Goal: Information Seeking & Learning: Learn about a topic

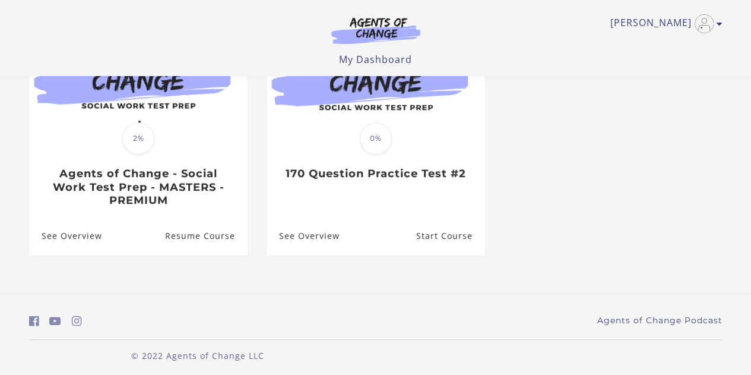
scroll to position [169, 0]
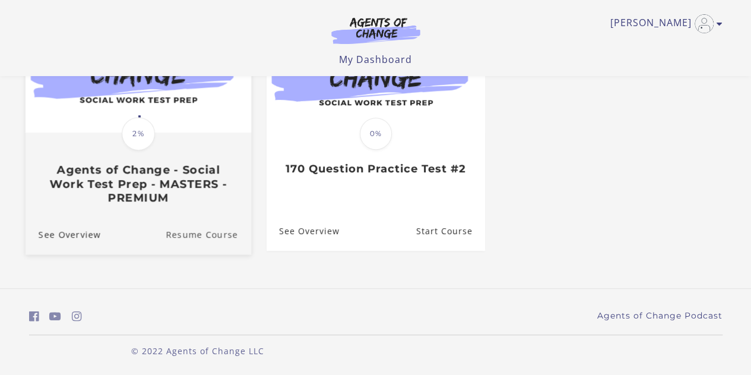
click at [211, 231] on link "Resume Course" at bounding box center [208, 234] width 85 height 40
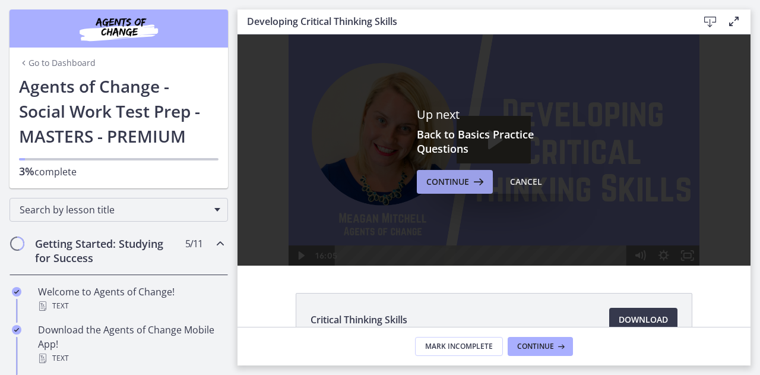
click at [453, 176] on span "Continue" at bounding box center [447, 182] width 43 height 14
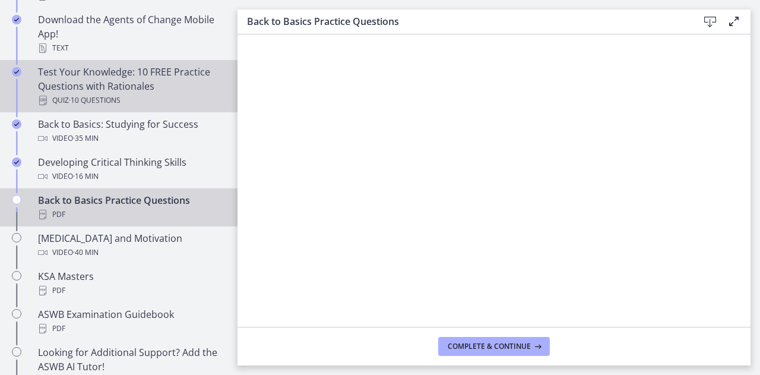
scroll to position [356, 0]
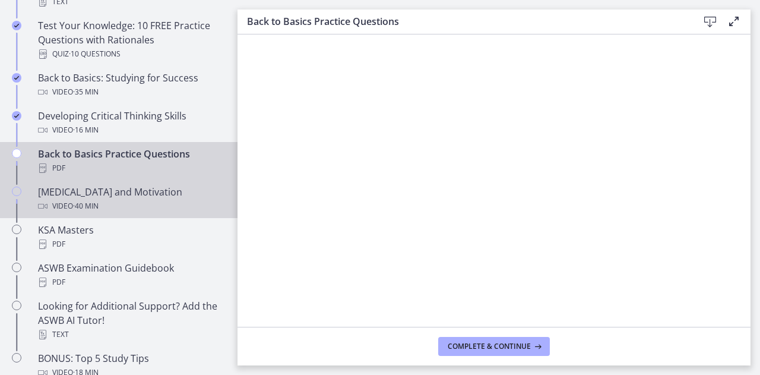
click at [77, 193] on div "[MEDICAL_DATA] and Motivation Video · 40 min" at bounding box center [130, 199] width 185 height 28
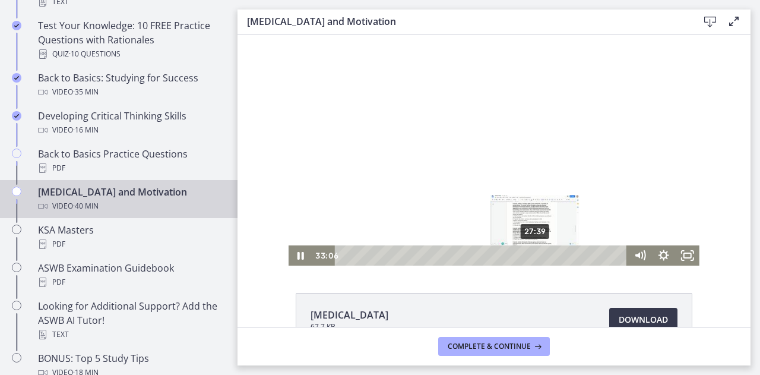
click at [531, 256] on div "27:39" at bounding box center [483, 255] width 278 height 20
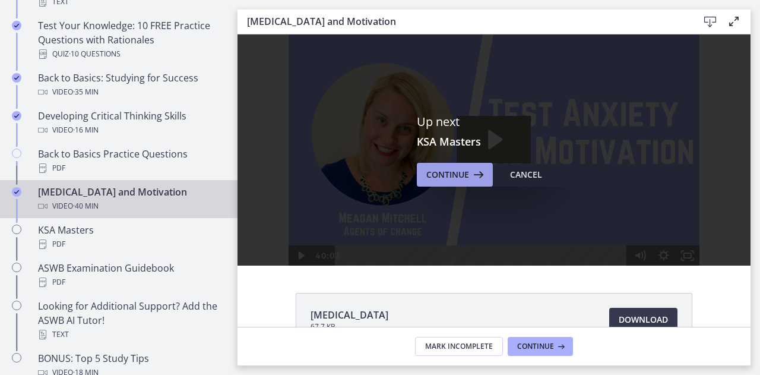
click at [469, 179] on icon at bounding box center [477, 174] width 17 height 14
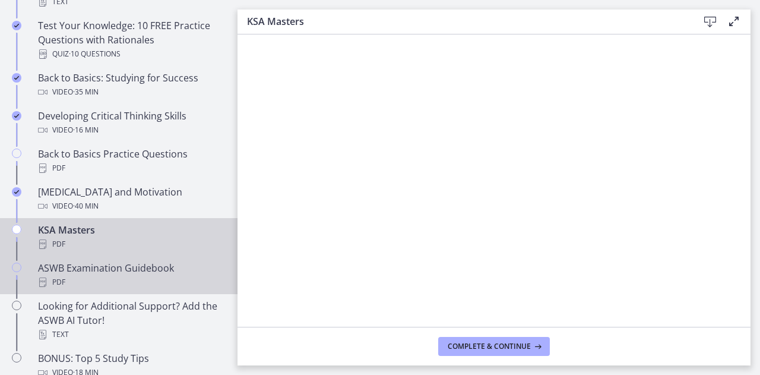
scroll to position [416, 0]
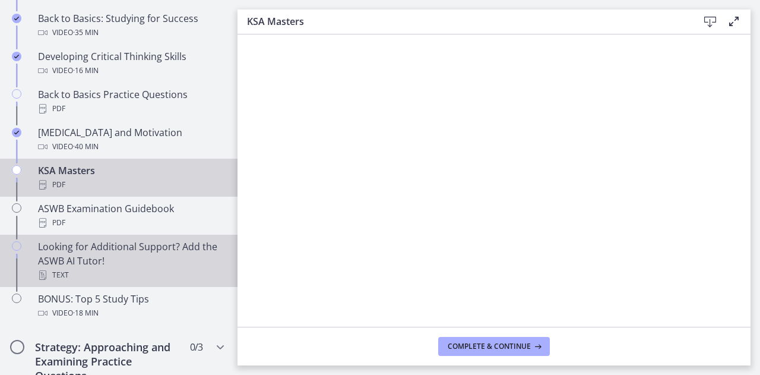
click at [83, 259] on div "Looking for Additional Support? Add the ASWB AI Tutor! Text" at bounding box center [130, 260] width 185 height 43
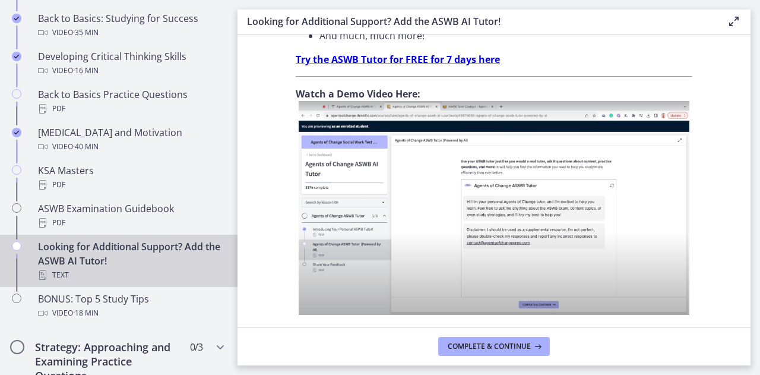
scroll to position [509, 0]
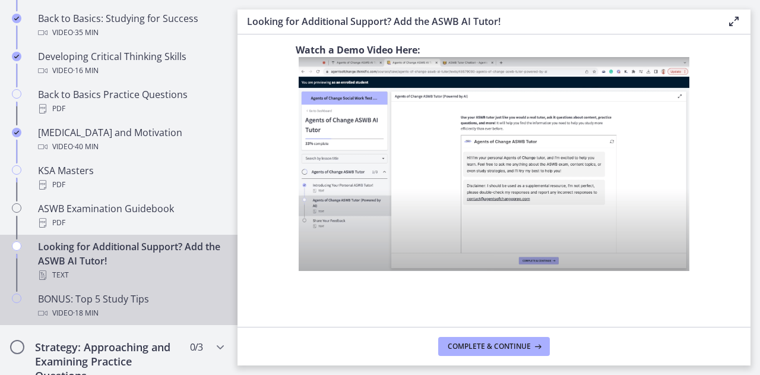
click at [106, 297] on div "BONUS: Top 5 Study Tips Video · 18 min" at bounding box center [130, 305] width 185 height 28
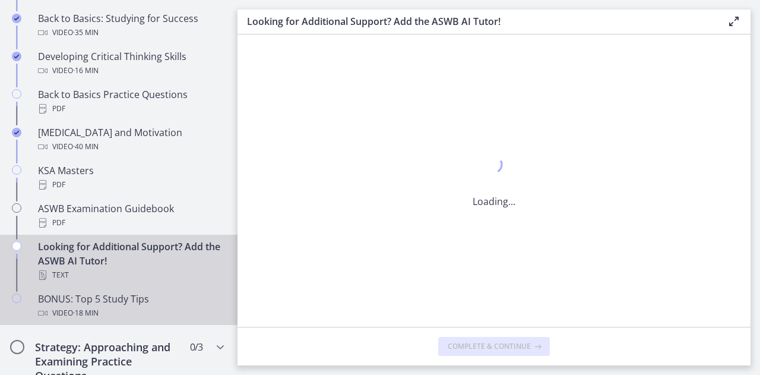
scroll to position [0, 0]
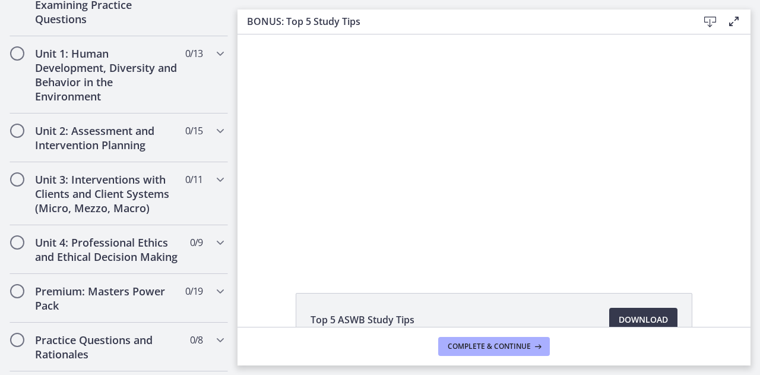
scroll to position [712, 0]
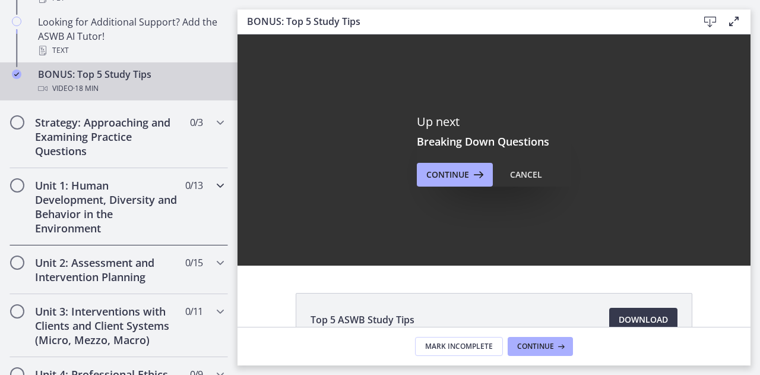
scroll to position [653, 0]
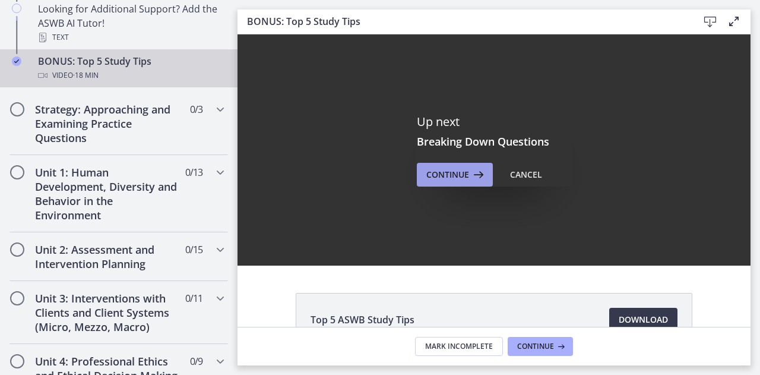
click at [429, 163] on button "Continue" at bounding box center [455, 175] width 76 height 24
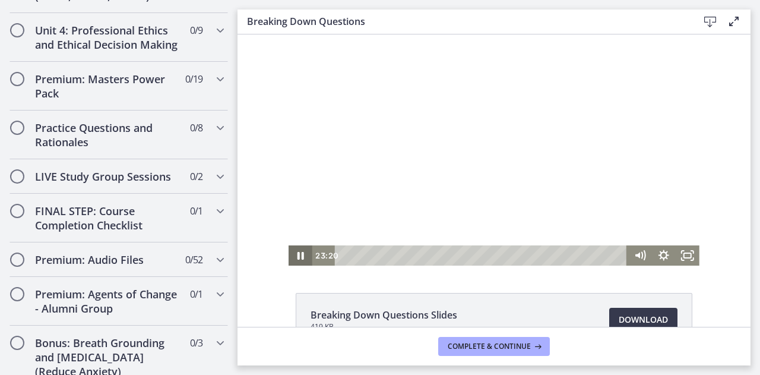
drag, startPoint x: 298, startPoint y: 258, endPoint x: 298, endPoint y: 250, distance: 7.7
click at [298, 257] on icon "Pause" at bounding box center [300, 256] width 7 height 8
